Goal: Transaction & Acquisition: Subscribe to service/newsletter

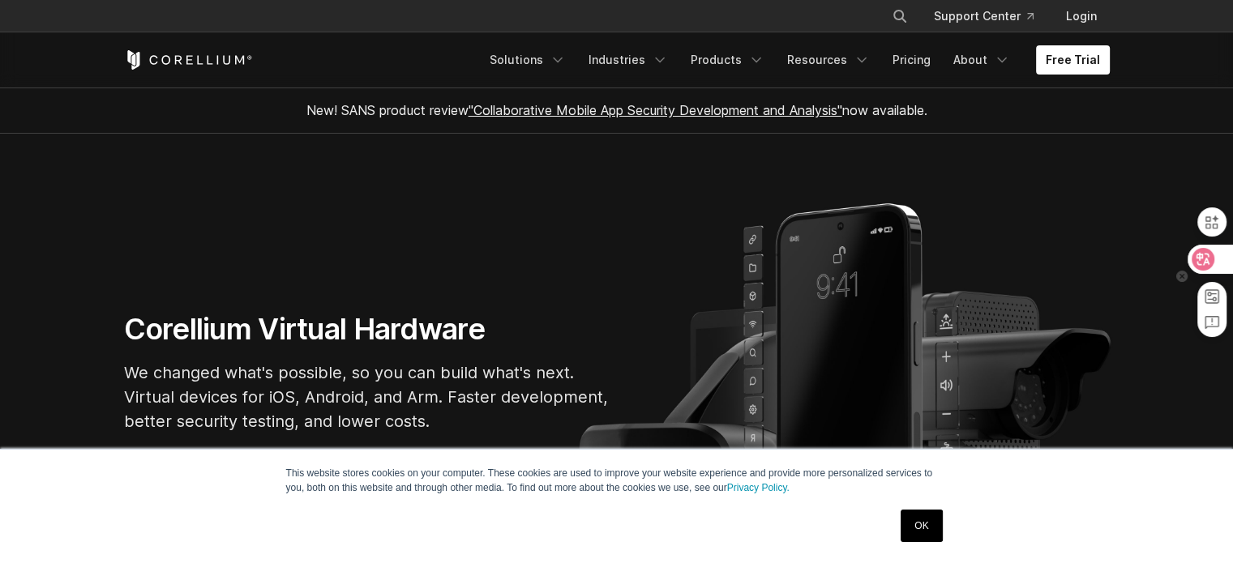
click at [1213, 264] on icon at bounding box center [1202, 259] width 23 height 23
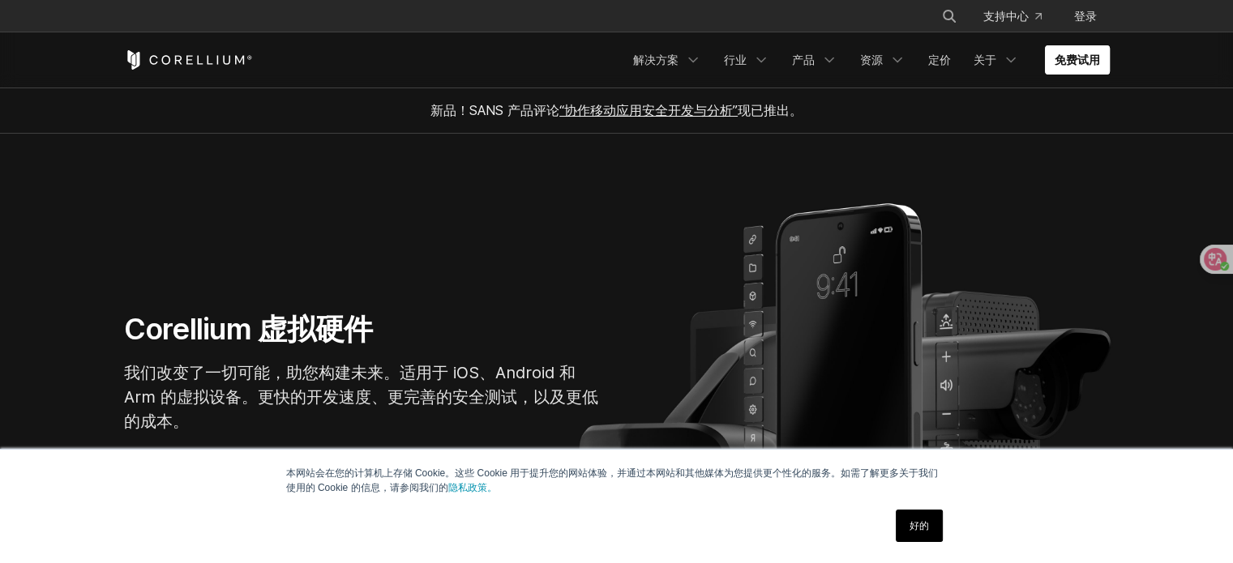
click at [1055, 62] on font "免费试用" at bounding box center [1077, 60] width 45 height 14
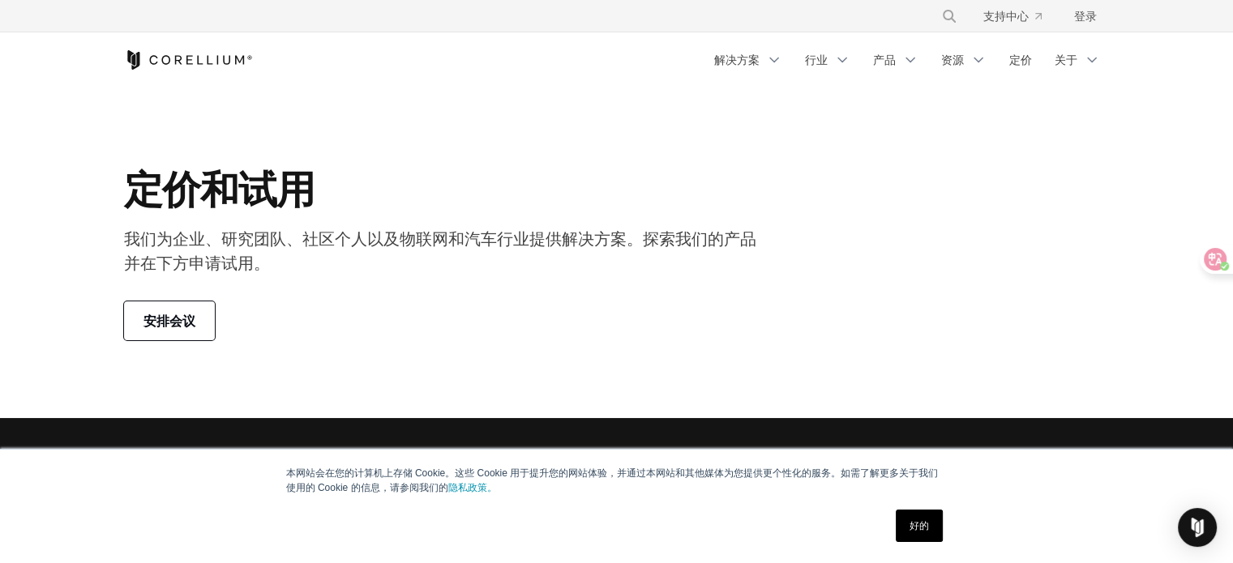
click at [917, 523] on font "好的" at bounding box center [918, 525] width 19 height 11
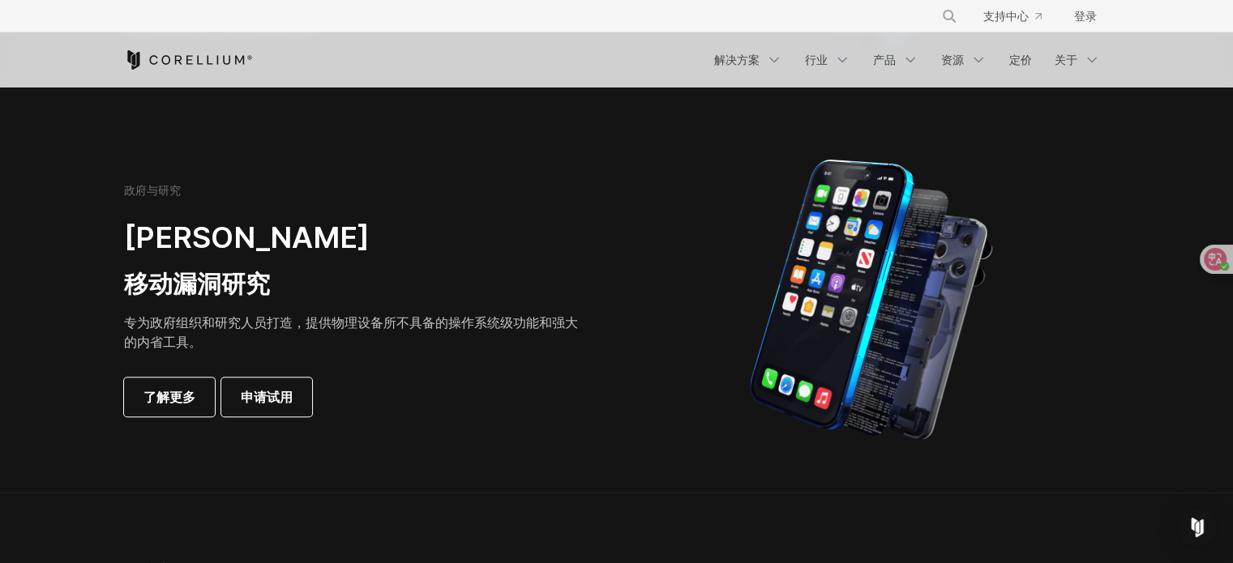
scroll to position [729, 0]
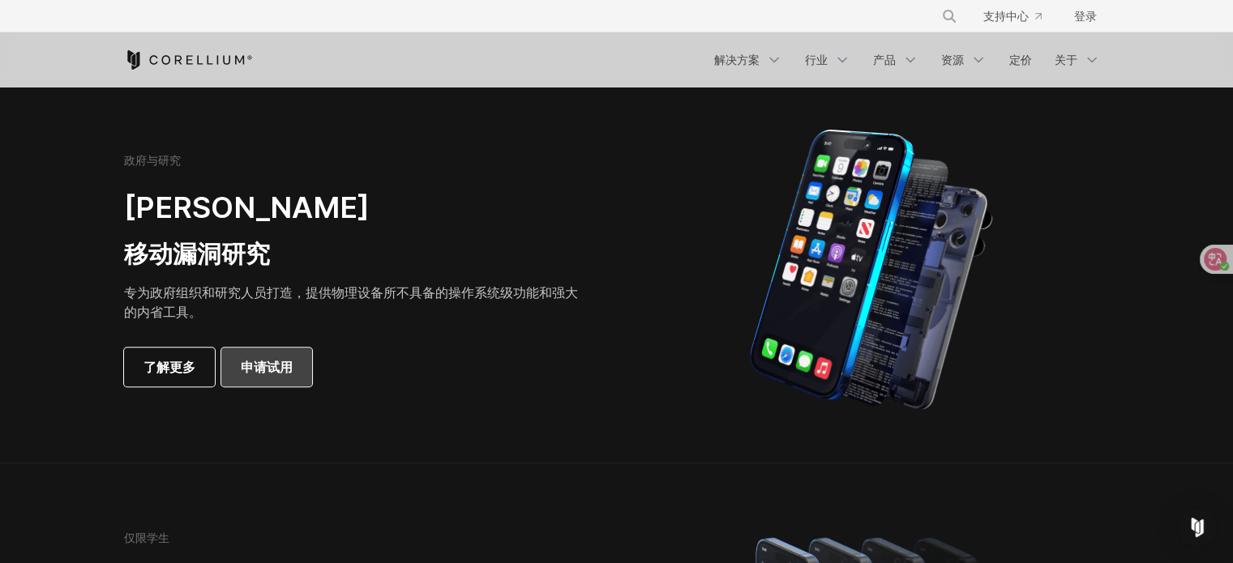
click at [275, 362] on font "申请试用" at bounding box center [267, 367] width 52 height 16
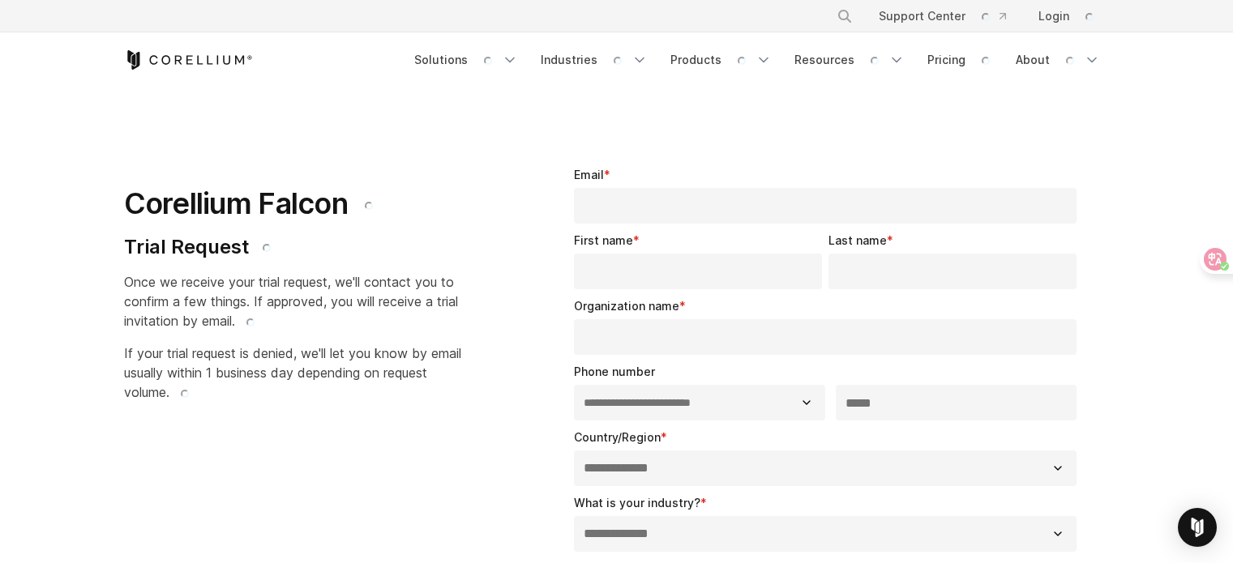
select select "**"
